Goal: Check status: Check status

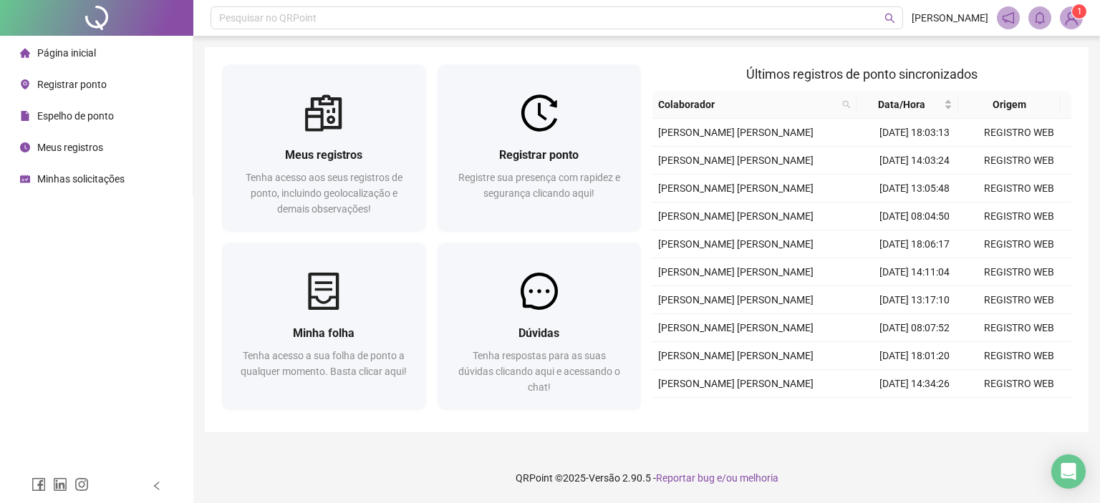
click at [303, 144] on div "Meus registros Tenha acesso aos seus registros de ponto, incluindo geolocalizaç…" at bounding box center [324, 182] width 204 height 100
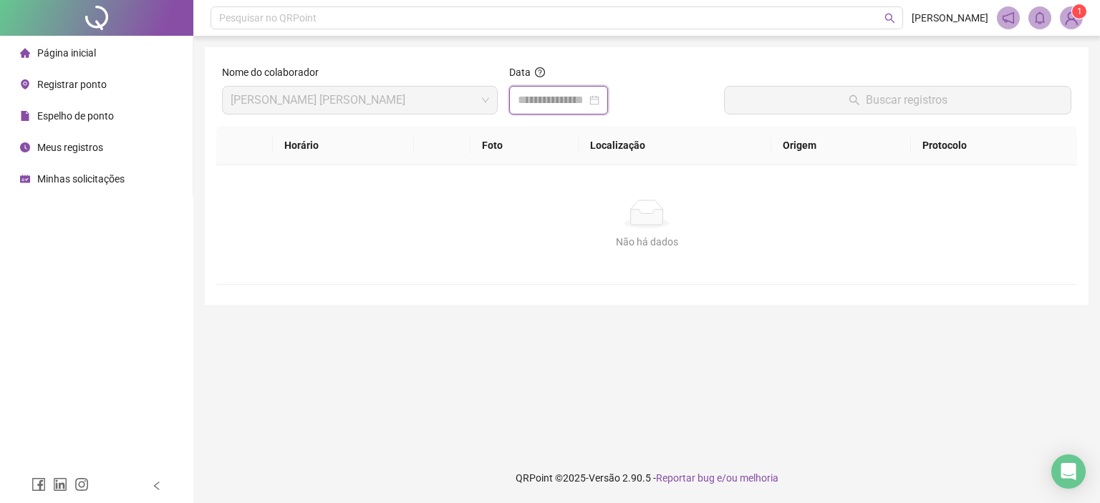
click at [544, 94] on input at bounding box center [552, 100] width 69 height 17
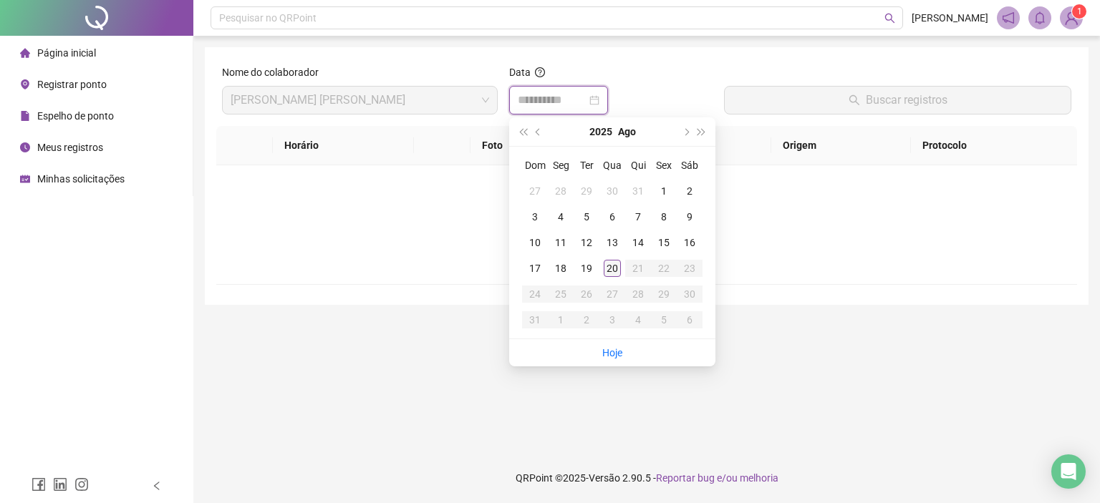
type input "**********"
click at [614, 266] on div "20" at bounding box center [612, 268] width 17 height 17
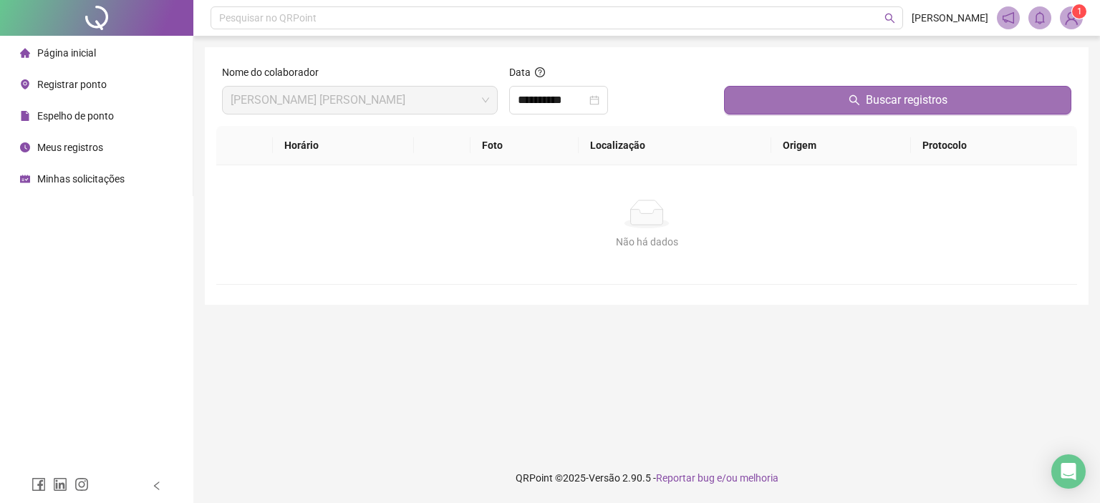
click at [770, 100] on button "Buscar registros" at bounding box center [897, 100] width 347 height 29
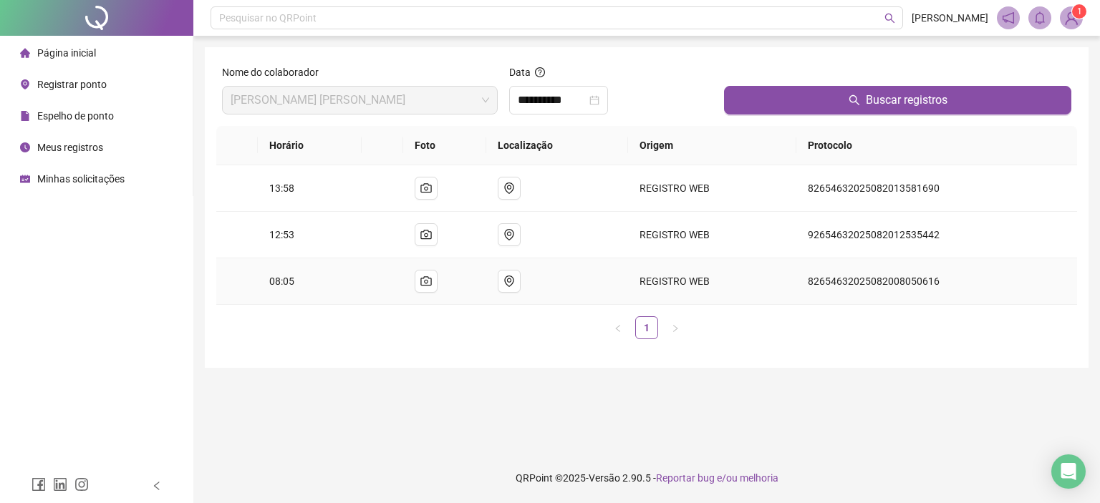
drag, startPoint x: 263, startPoint y: 281, endPoint x: 274, endPoint y: 280, distance: 10.8
click at [274, 281] on td "08:05" at bounding box center [310, 281] width 104 height 47
click at [272, 232] on td "12:53" at bounding box center [310, 235] width 104 height 47
click at [284, 190] on span "13:58" at bounding box center [281, 188] width 25 height 11
click at [252, 275] on td at bounding box center [237, 281] width 42 height 47
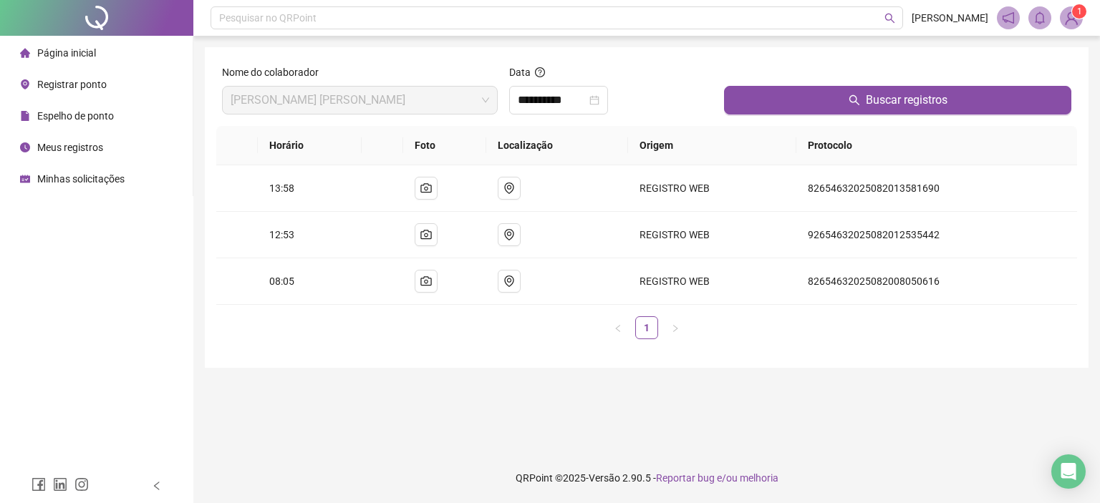
click at [294, 347] on div "Horário Foto Localização Origem Protocolo 13:58 REGISTRO WEB 826546320250820135…" at bounding box center [646, 238] width 861 height 225
drag, startPoint x: 260, startPoint y: 231, endPoint x: 271, endPoint y: 231, distance: 10.7
click at [270, 231] on td "12:53" at bounding box center [310, 235] width 104 height 47
drag, startPoint x: 263, startPoint y: 232, endPoint x: 306, endPoint y: 243, distance: 43.8
click at [306, 243] on td "12:53" at bounding box center [310, 235] width 104 height 47
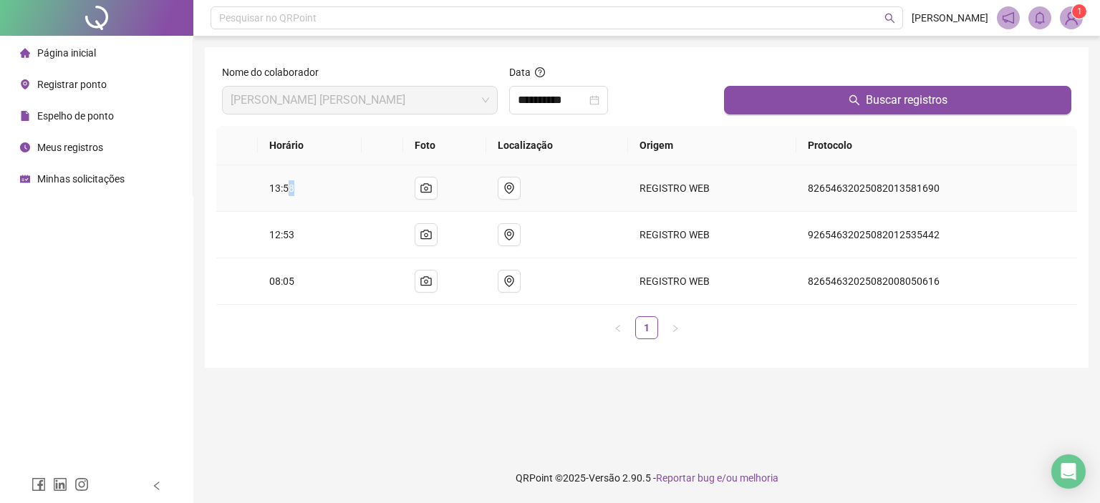
drag, startPoint x: 286, startPoint y: 195, endPoint x: 315, endPoint y: 194, distance: 28.6
click at [315, 193] on td "13:58" at bounding box center [310, 188] width 104 height 47
click at [261, 207] on td "13:58" at bounding box center [310, 188] width 104 height 47
click at [95, 11] on div at bounding box center [96, 18] width 193 height 36
